Goal: Check status: Check status

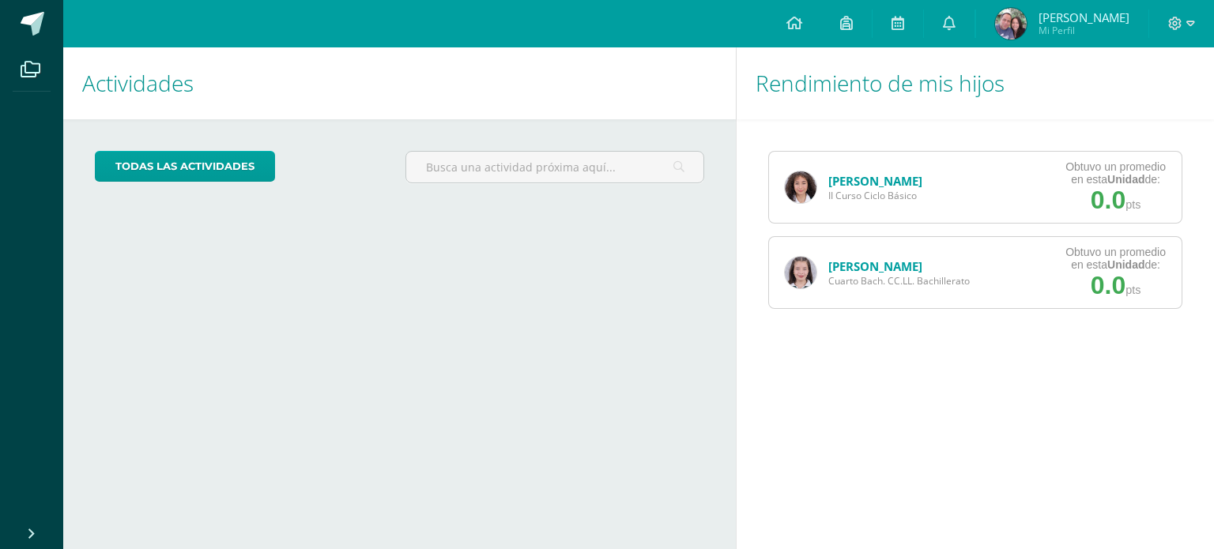
click at [871, 271] on link "[PERSON_NAME]" at bounding box center [875, 266] width 94 height 16
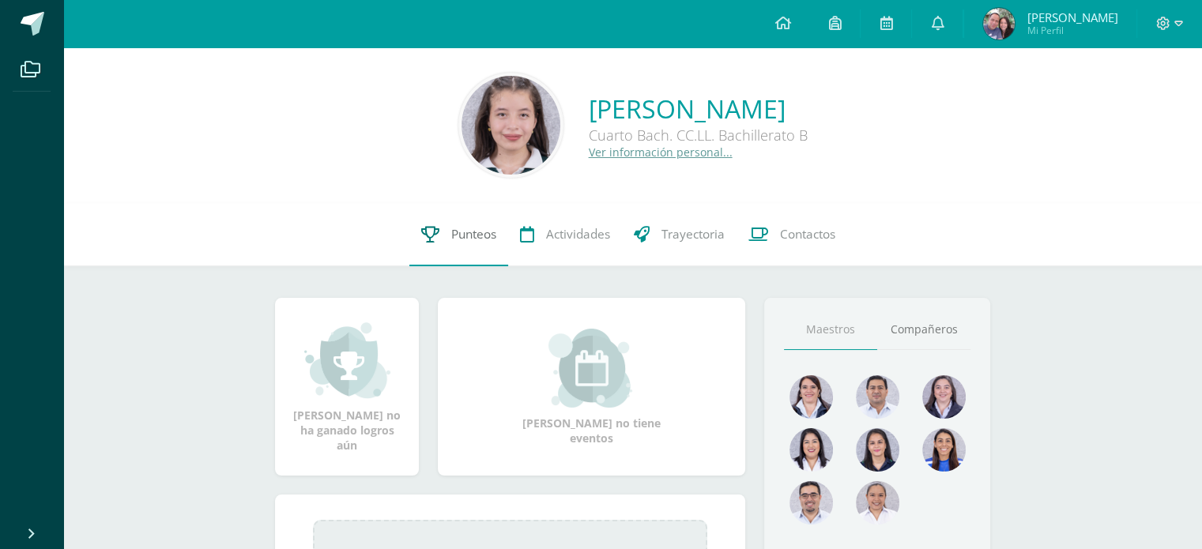
click at [449, 250] on link "Punteos" at bounding box center [458, 234] width 99 height 63
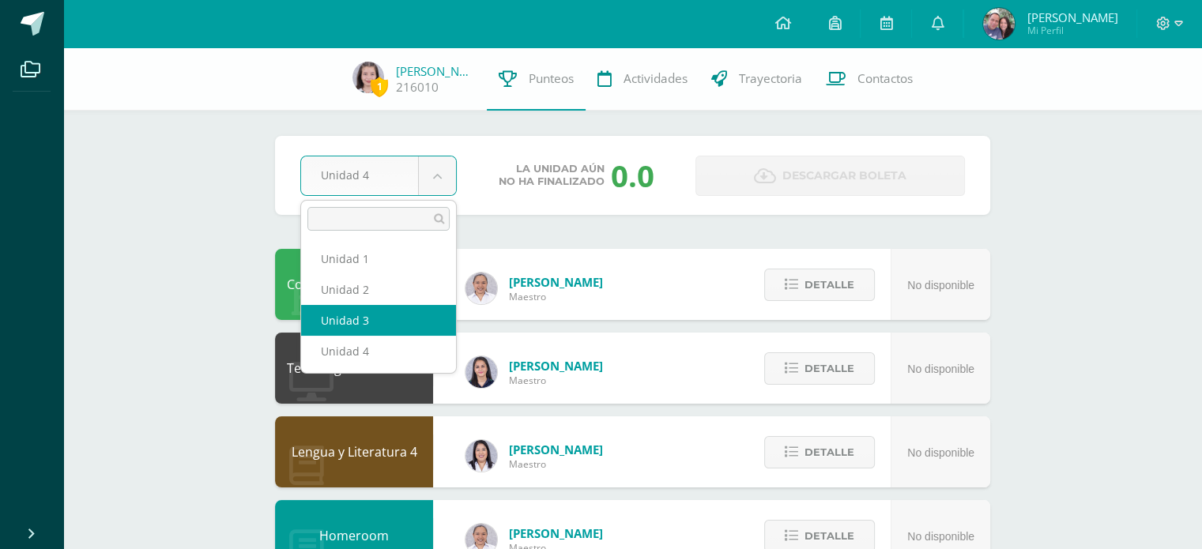
select select "Unidad 3"
